Goal: Task Accomplishment & Management: Manage account settings

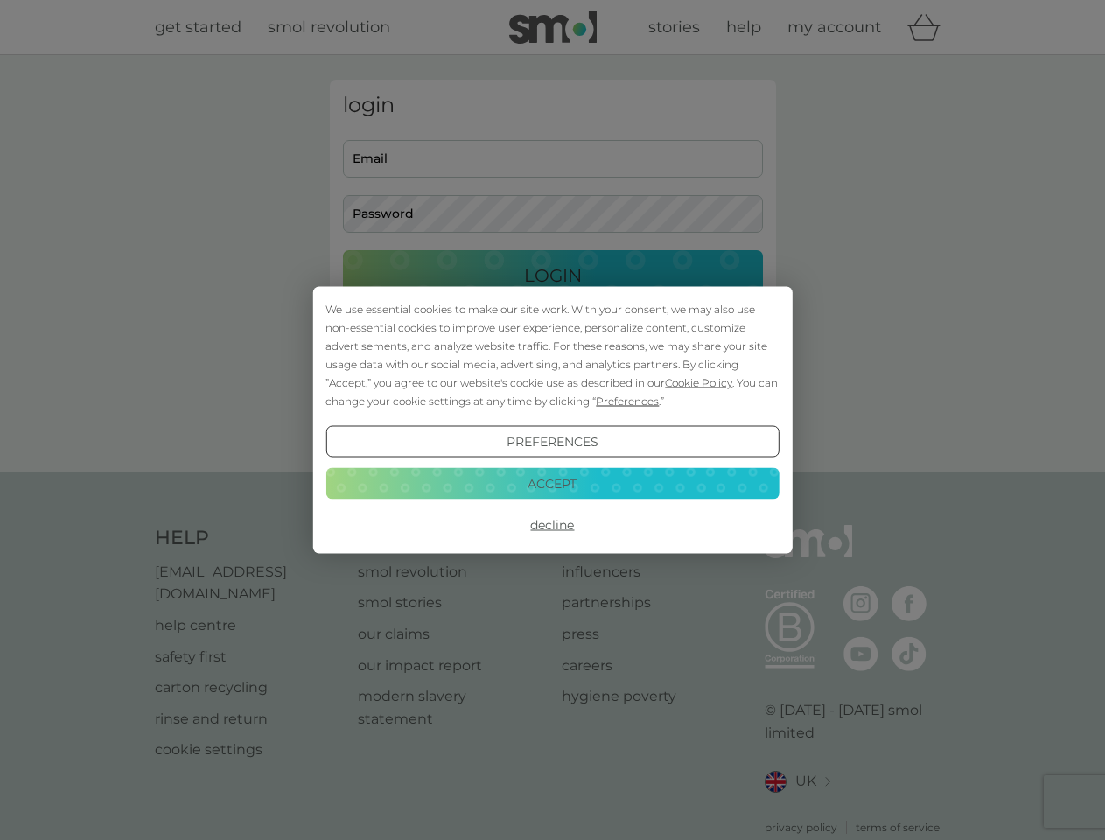
click at [699, 382] on span "Cookie Policy" at bounding box center [698, 382] width 67 height 13
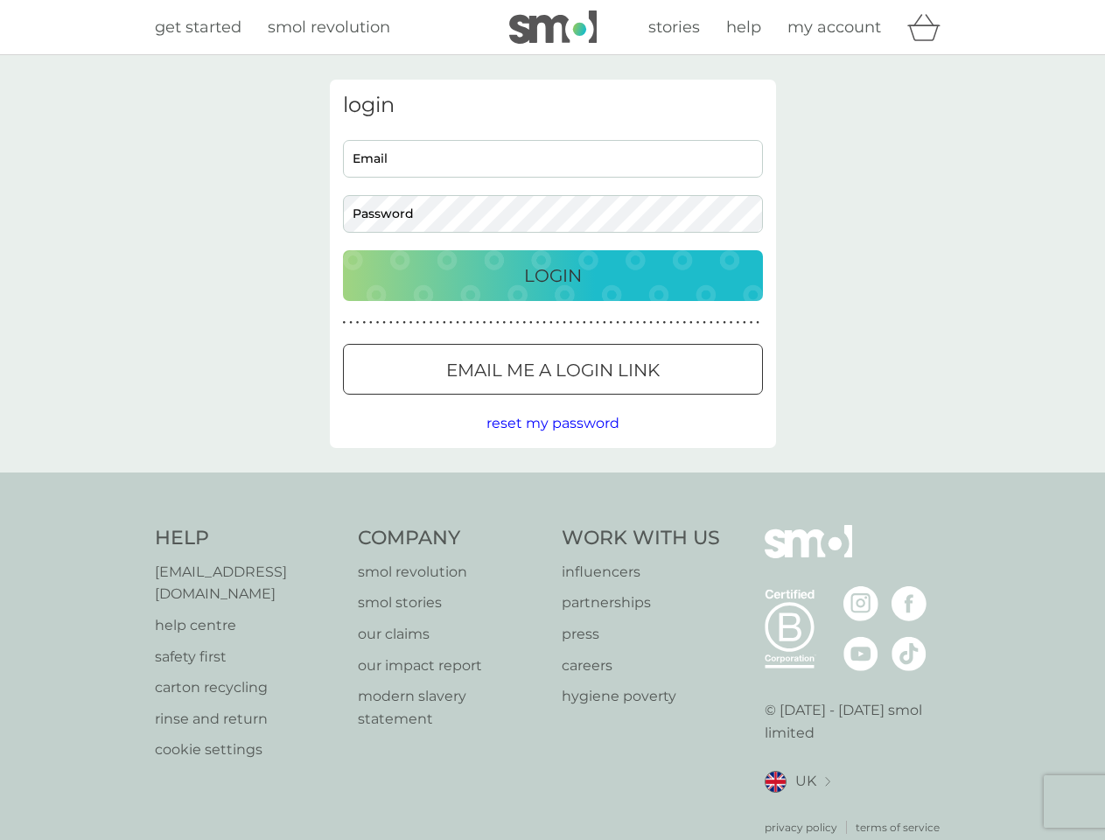
click at [625, 401] on div "login Email Password Login ● ● ● ● ● ● ● ● ● ● ● ● ● ● ● ● ● ● ● ● ● ● ● ● ● ● …" at bounding box center [553, 264] width 446 height 368
click at [552, 442] on div "login Email Password Login ● ● ● ● ● ● ● ● ● ● ● ● ● ● ● ● ● ● ● ● ● ● ● ● ● ● …" at bounding box center [553, 264] width 446 height 368
click at [552, 525] on div "Help [EMAIL_ADDRESS][DOMAIN_NAME] help centre safety first carton recycling rin…" at bounding box center [553, 680] width 796 height 311
click at [552, 483] on div "Help [EMAIL_ADDRESS][DOMAIN_NAME] help centre safety first carton recycling rin…" at bounding box center [552, 680] width 1105 height 416
